Goal: Transaction & Acquisition: Purchase product/service

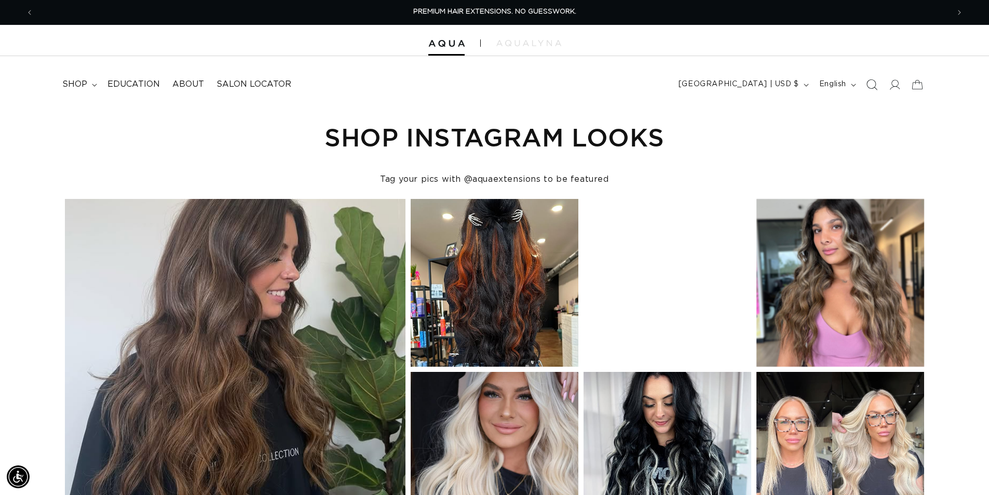
click at [875, 88] on icon "Search" at bounding box center [871, 84] width 11 height 11
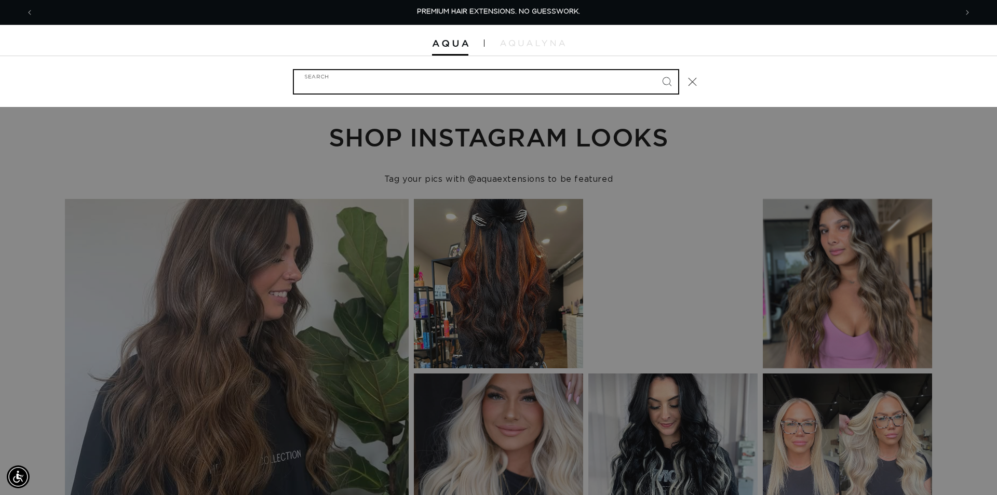
paste input "20" ULTRA NARROW CLIP-IN #8AB/60A ROOTED"
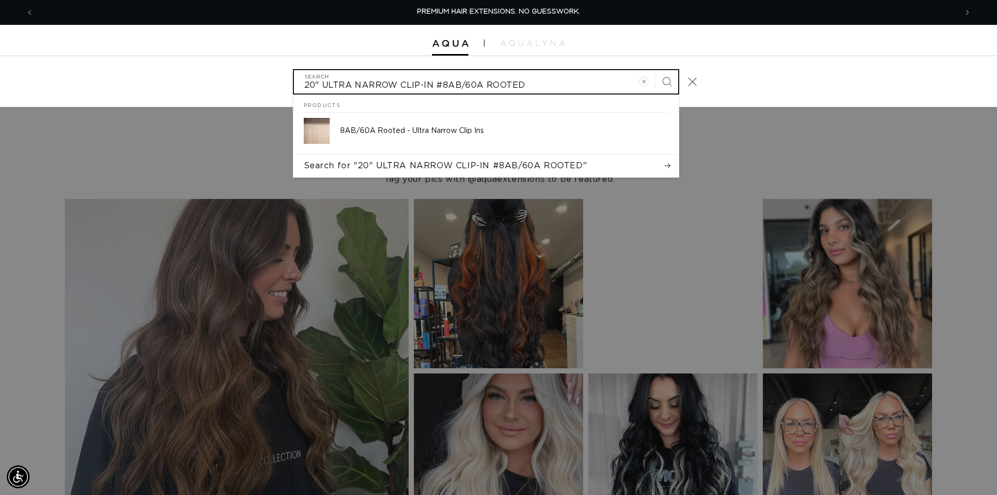
type input "20" ULTRA NARROW CLIP-IN #8AB/60A ROOTED"
click at [655, 70] on button "Search" at bounding box center [666, 81] width 23 height 23
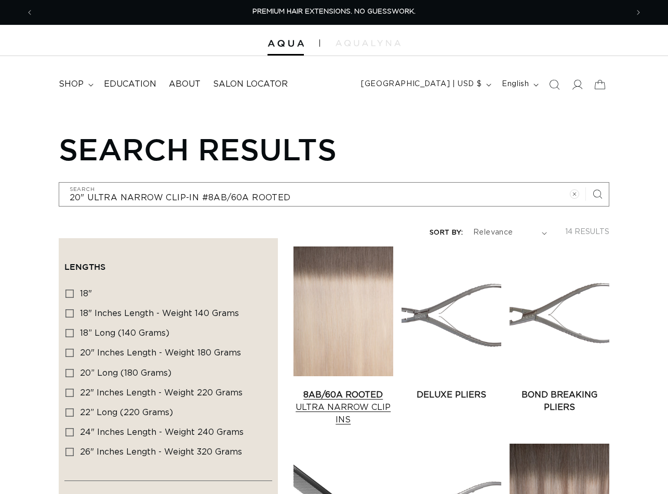
click at [360, 389] on link "8AB/60A Rooted Ultra Narrow Clip Ins" at bounding box center [343, 407] width 100 height 37
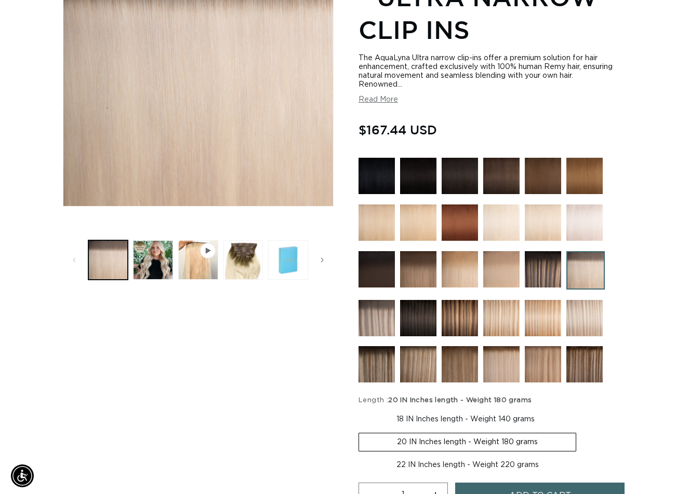
scroll to position [363, 0]
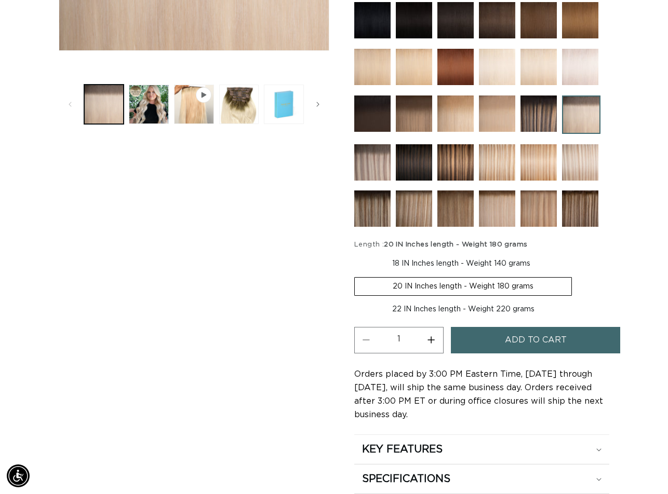
click at [550, 336] on span "Add to cart" at bounding box center [536, 340] width 62 height 26
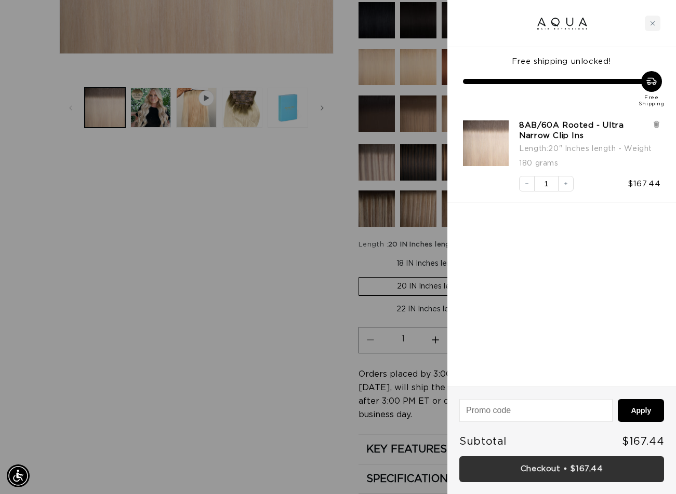
click at [553, 470] on link "Checkout • $167.44" at bounding box center [561, 469] width 205 height 26
